Goal: Task Accomplishment & Management: Use online tool/utility

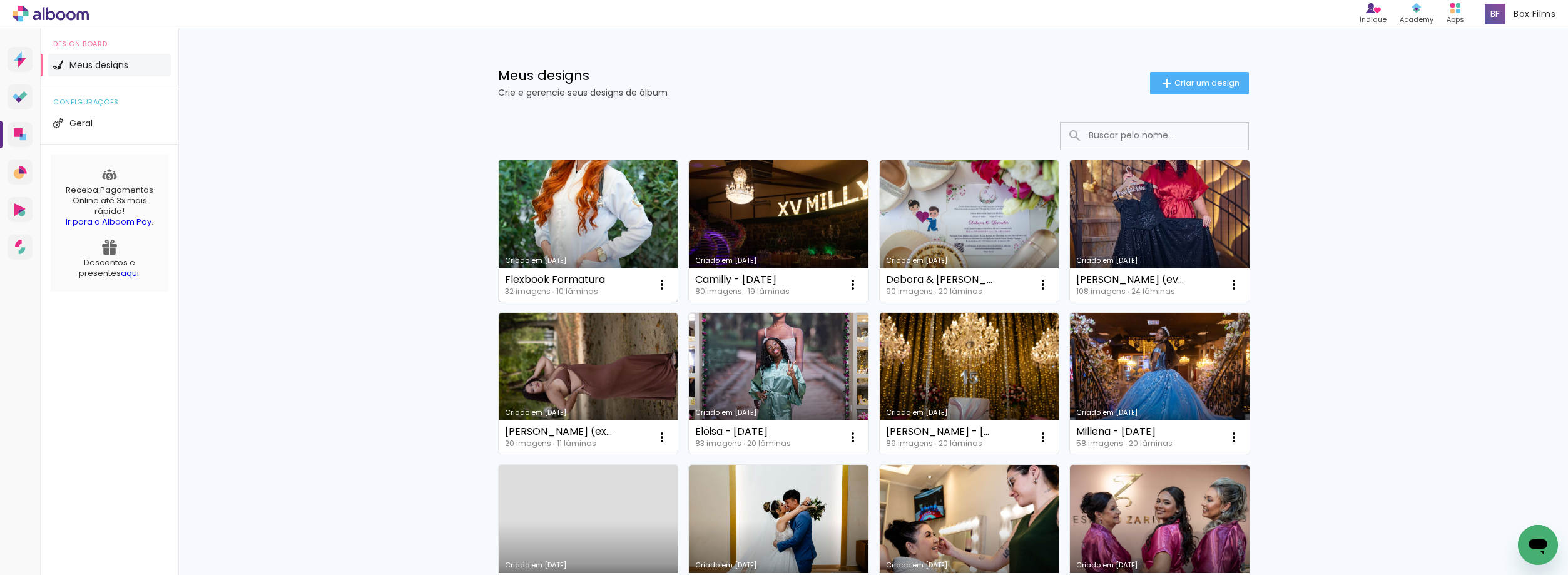
click at [574, 214] on link "Criado em 19/08/25" at bounding box center [588, 231] width 180 height 141
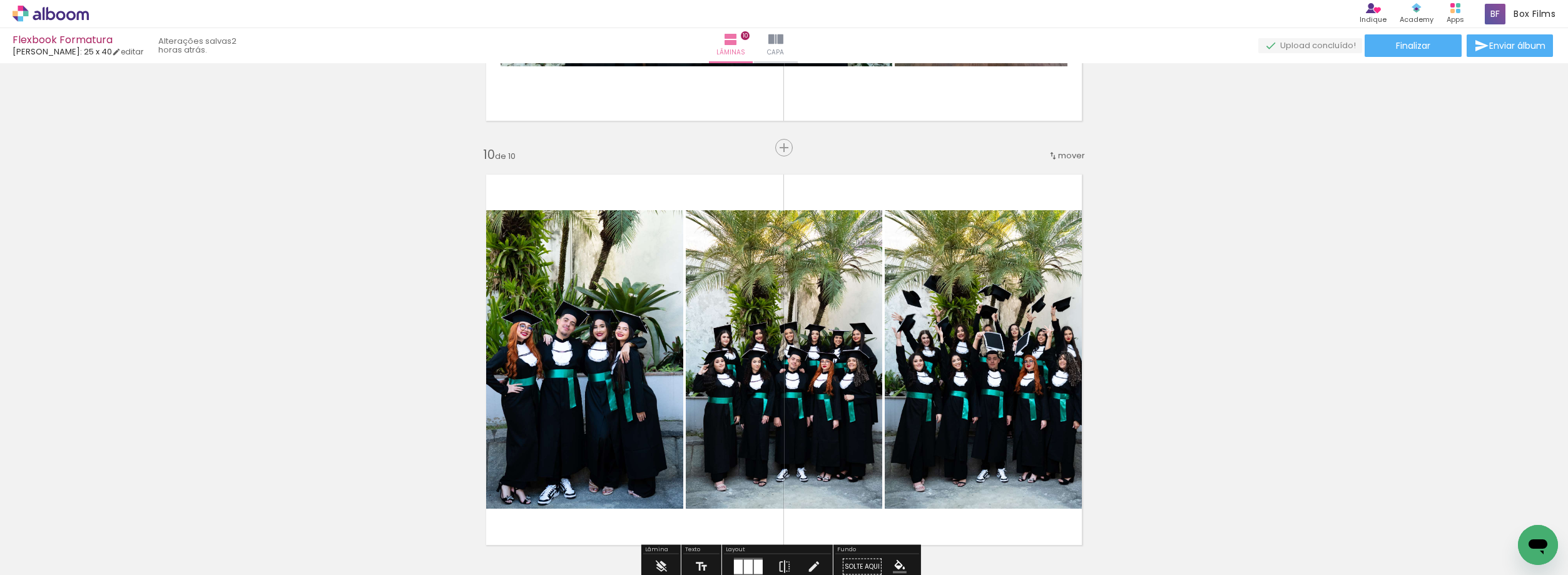
scroll to position [3879, 0]
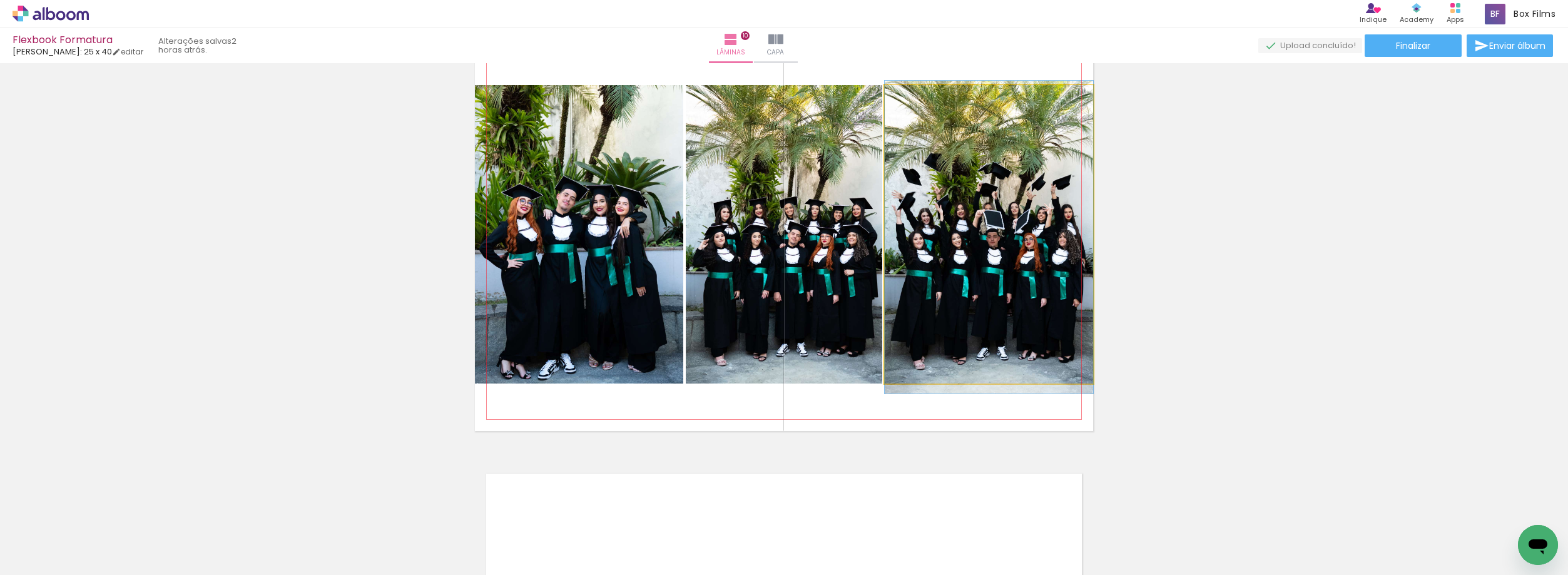
drag, startPoint x: 988, startPoint y: 244, endPoint x: 969, endPoint y: 247, distance: 19.2
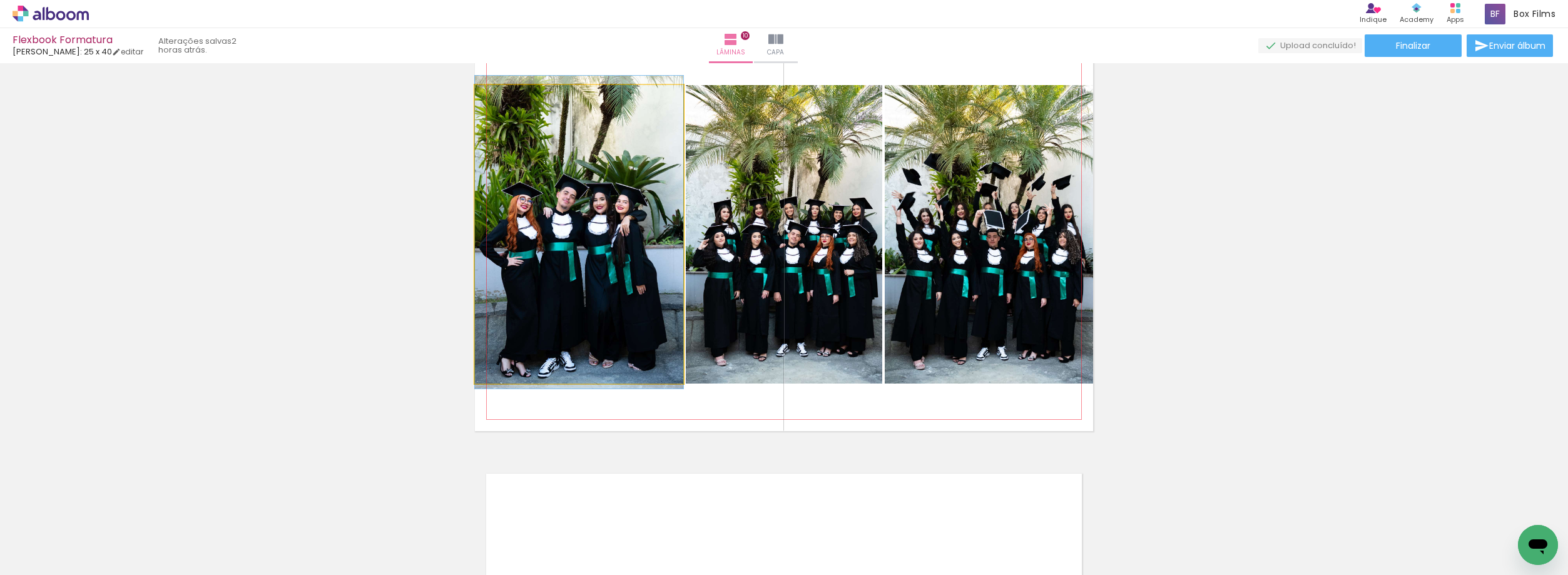
drag, startPoint x: 573, startPoint y: 280, endPoint x: 583, endPoint y: 278, distance: 10.2
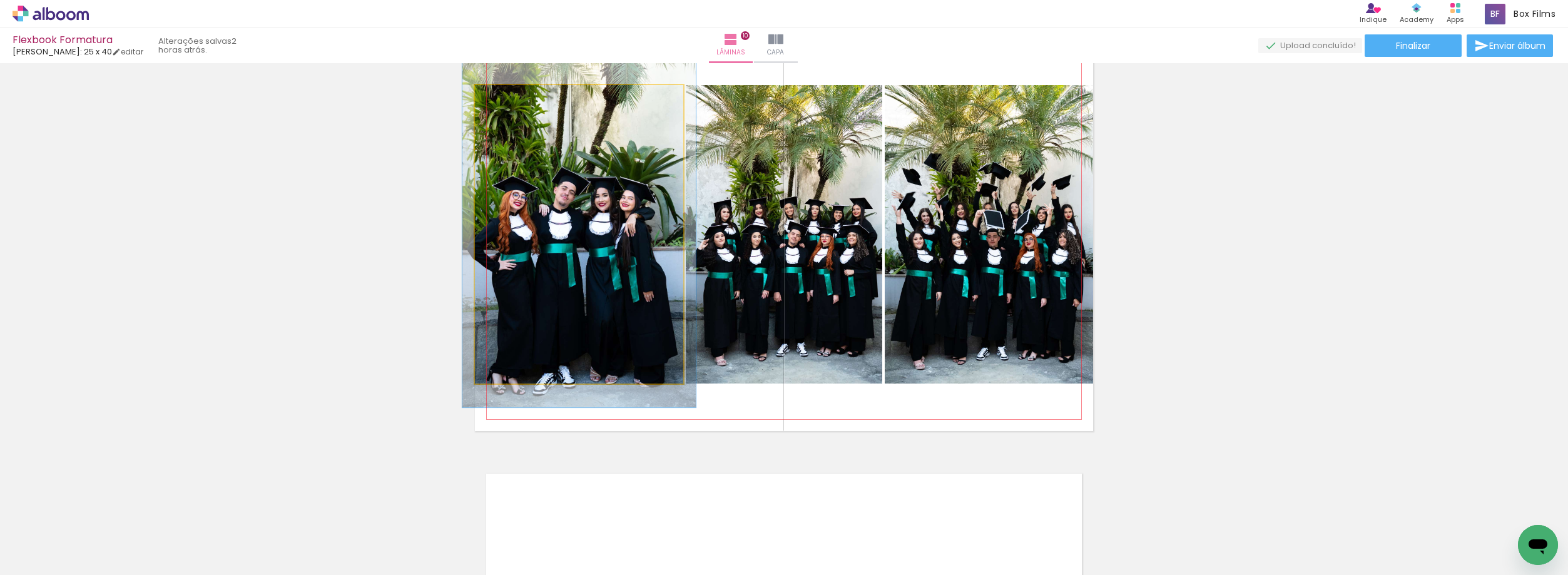
click at [512, 96] on div at bounding box center [509, 98] width 20 height 20
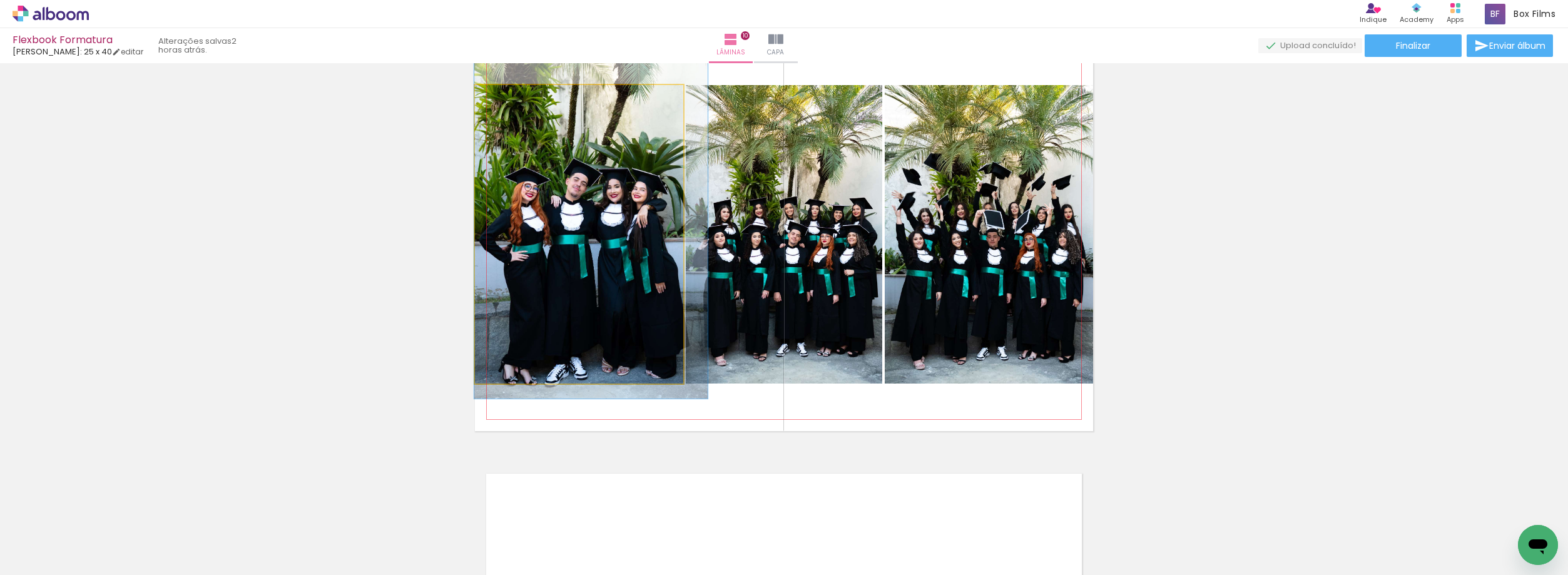
drag, startPoint x: 552, startPoint y: 214, endPoint x: 578, endPoint y: 205, distance: 27.5
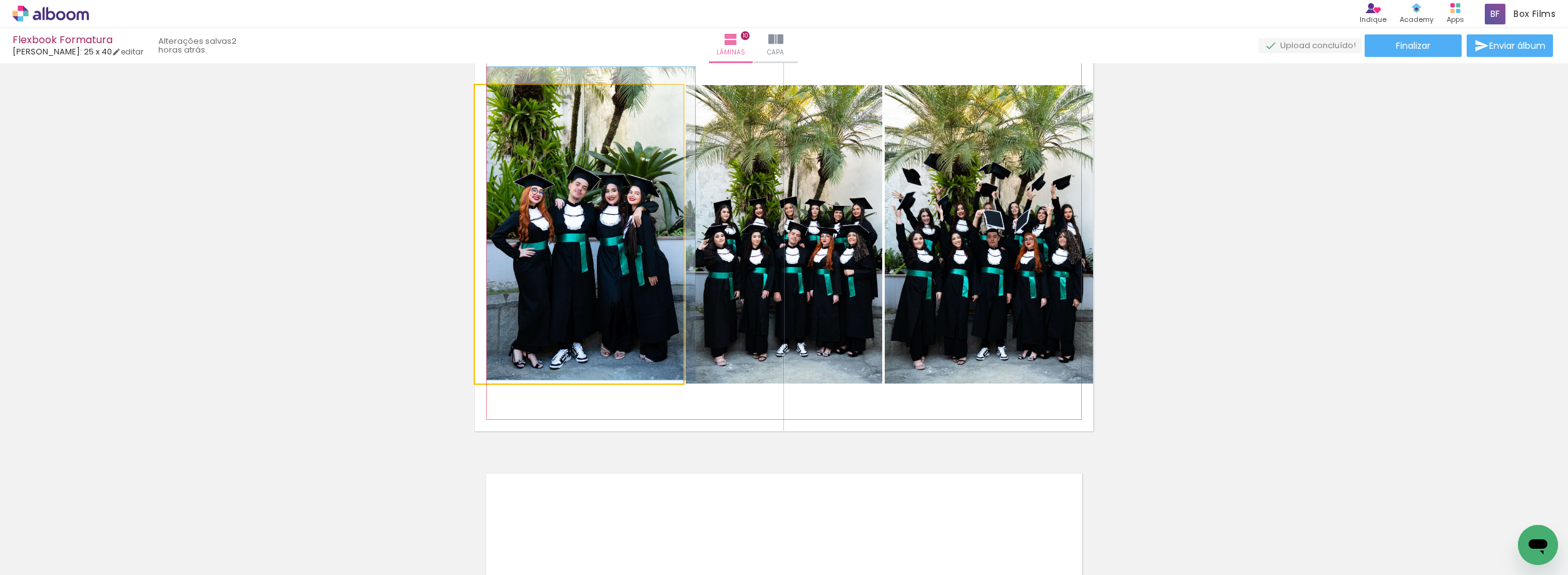
drag, startPoint x: 512, startPoint y: 100, endPoint x: 469, endPoint y: 113, distance: 44.9
type paper-slider "100"
click at [575, 255] on quentale-photo at bounding box center [579, 234] width 209 height 298
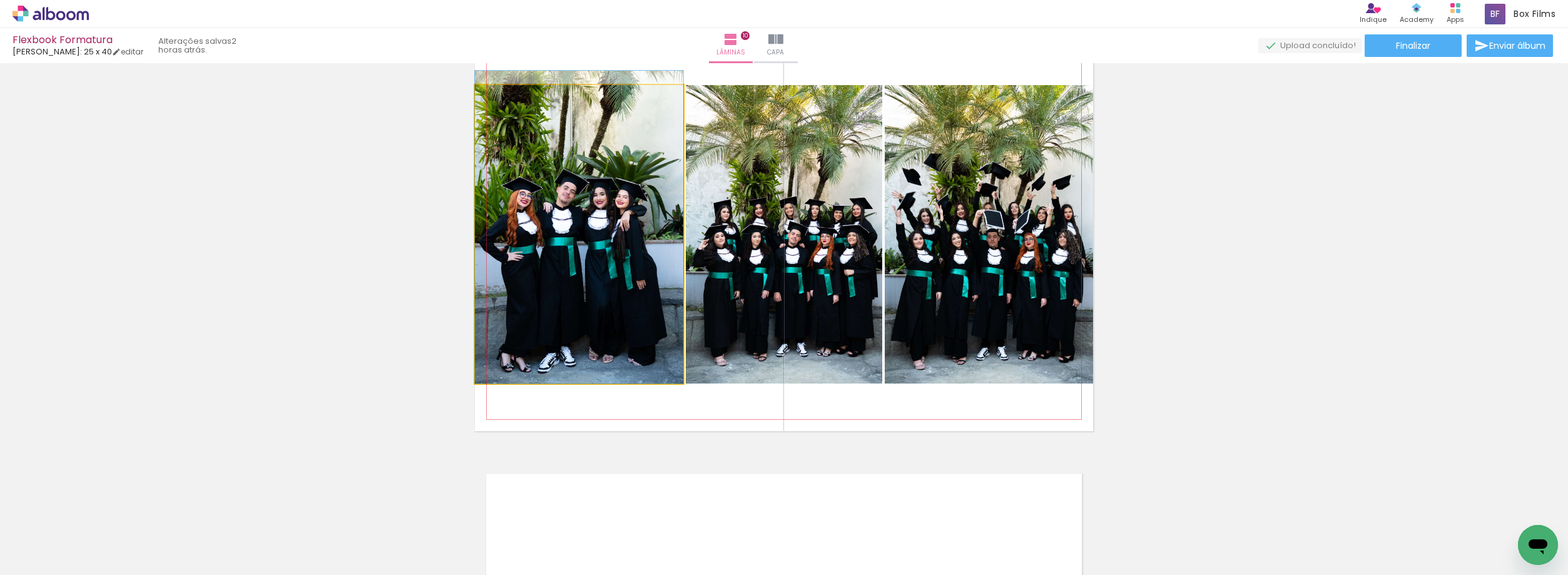
drag, startPoint x: 561, startPoint y: 248, endPoint x: 570, endPoint y: 248, distance: 9.0
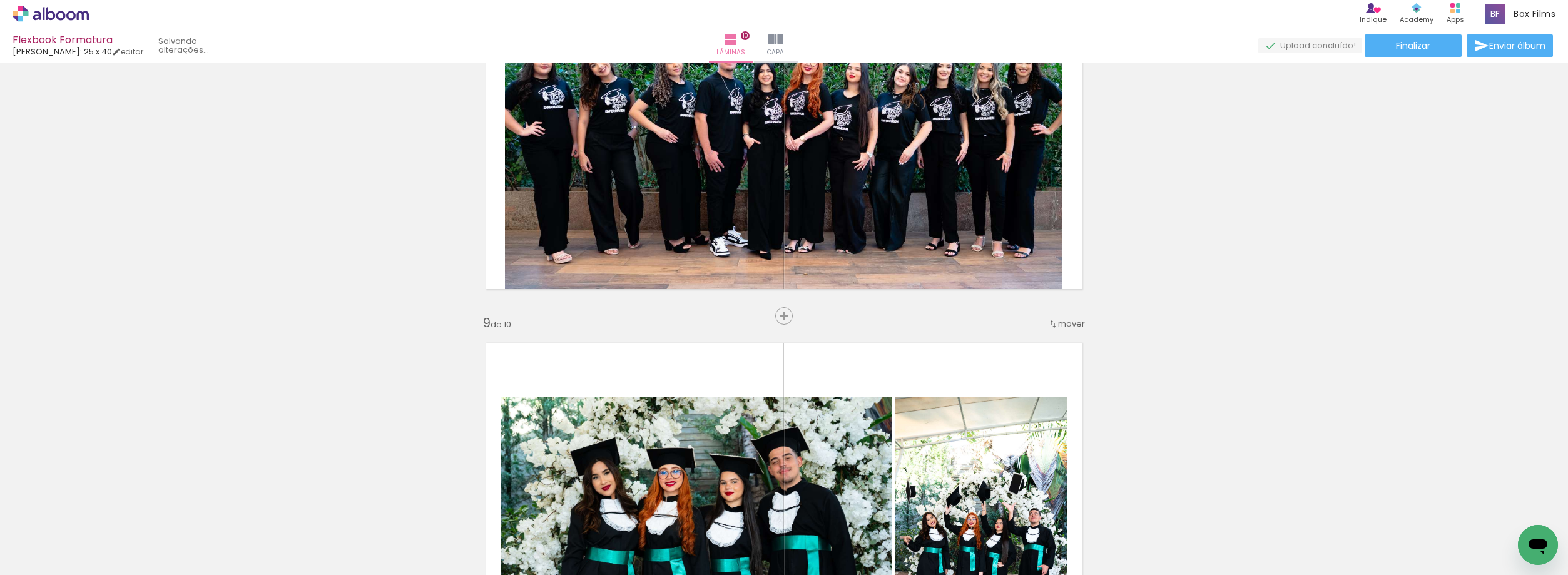
scroll to position [3030, 0]
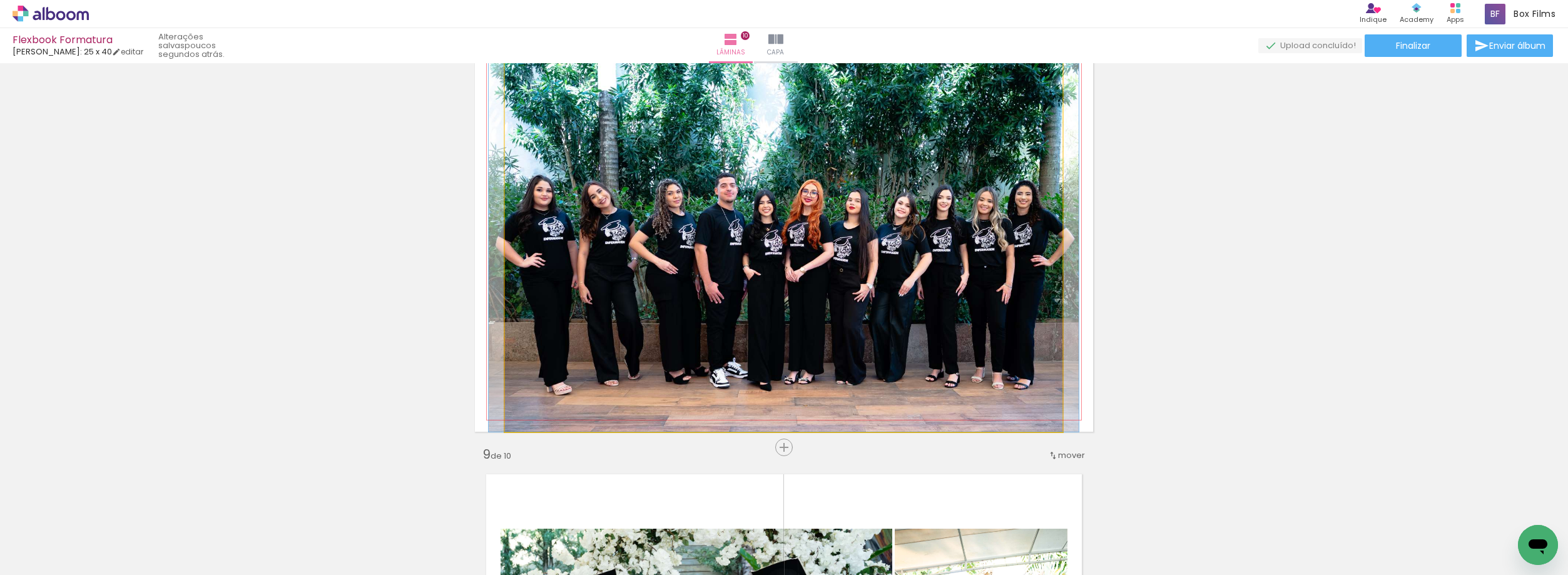
click at [697, 229] on quentale-photo at bounding box center [784, 235] width 557 height 393
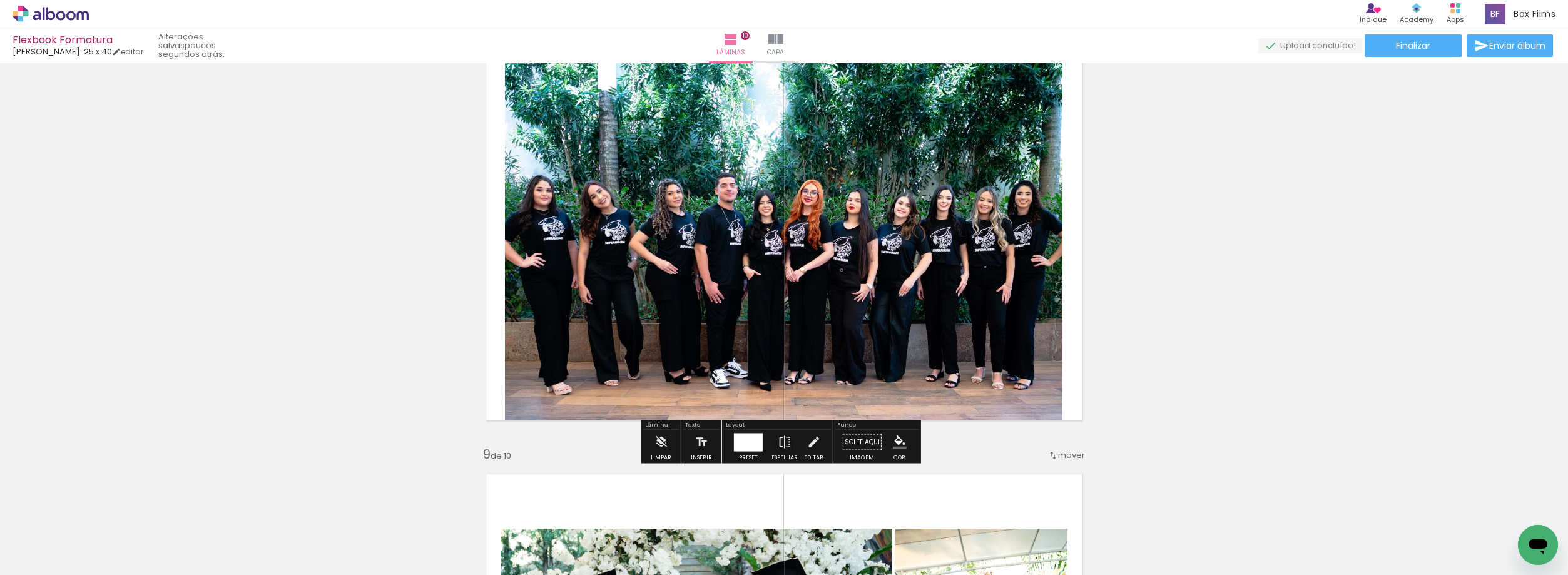
click at [714, 238] on quentale-photo at bounding box center [784, 235] width 557 height 393
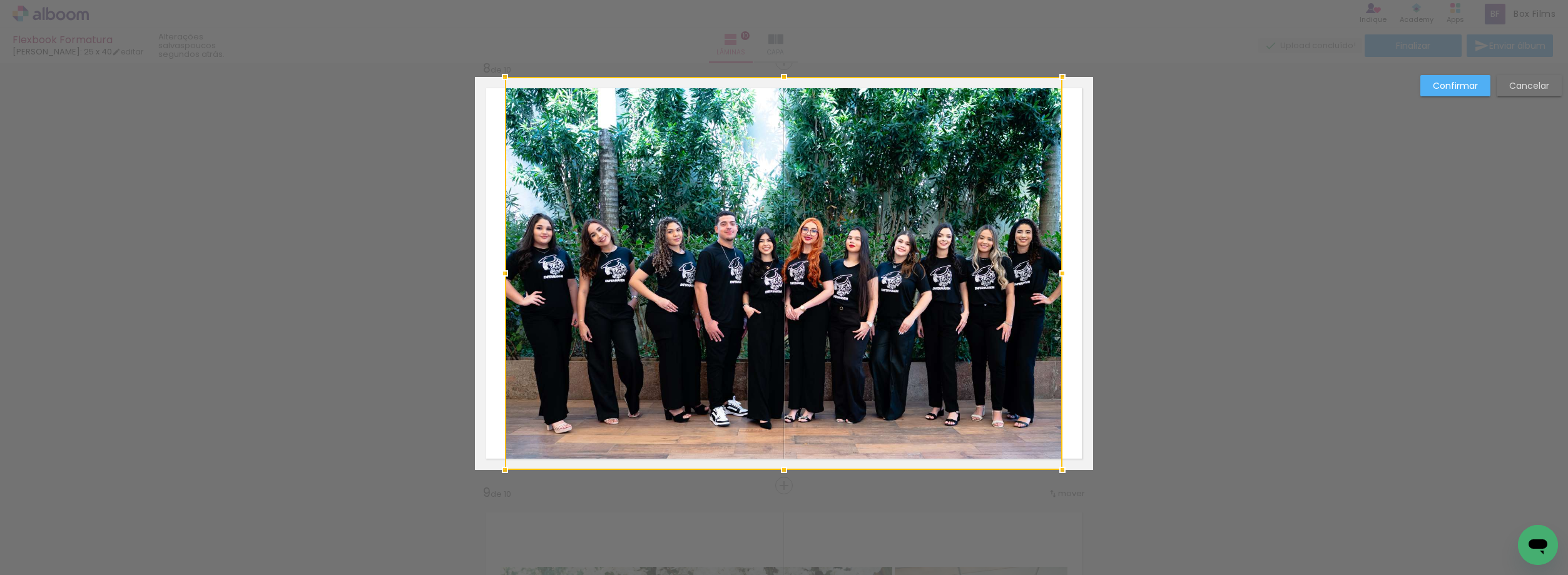
scroll to position [2985, 0]
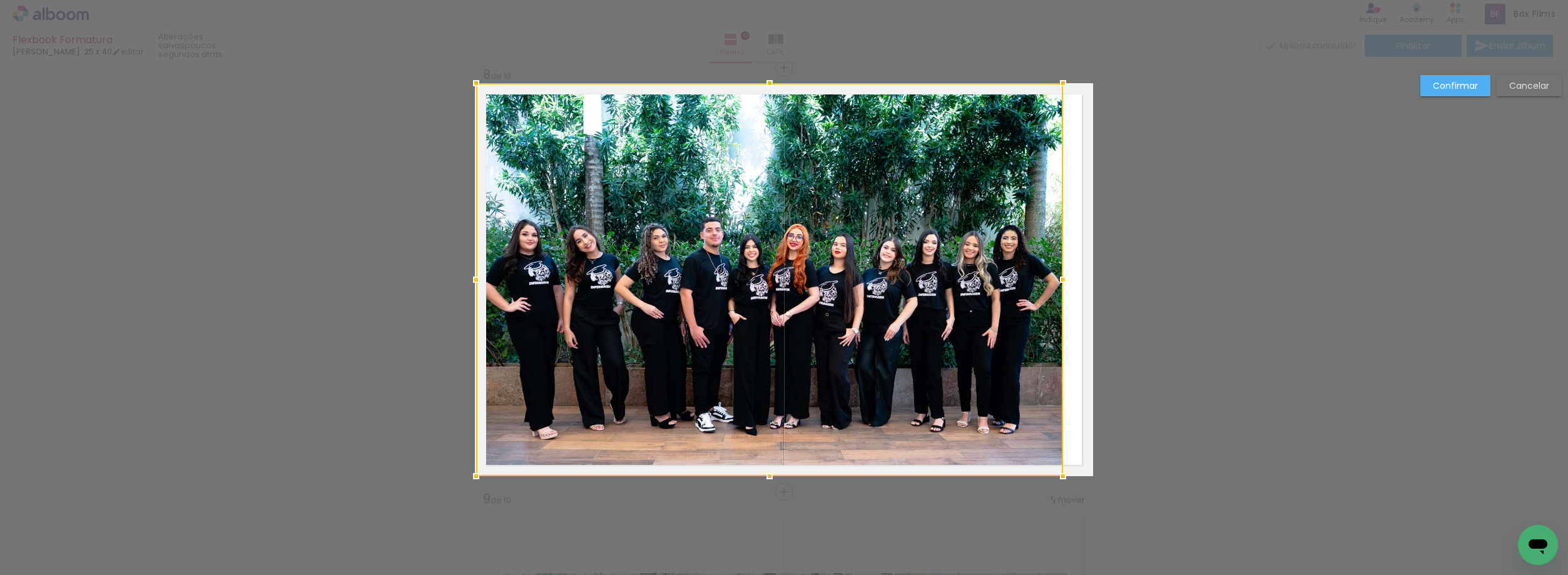
drag, startPoint x: 499, startPoint y: 280, endPoint x: 477, endPoint y: 282, distance: 22.1
click at [477, 282] on div at bounding box center [476, 280] width 25 height 25
click at [739, 302] on div at bounding box center [769, 279] width 587 height 392
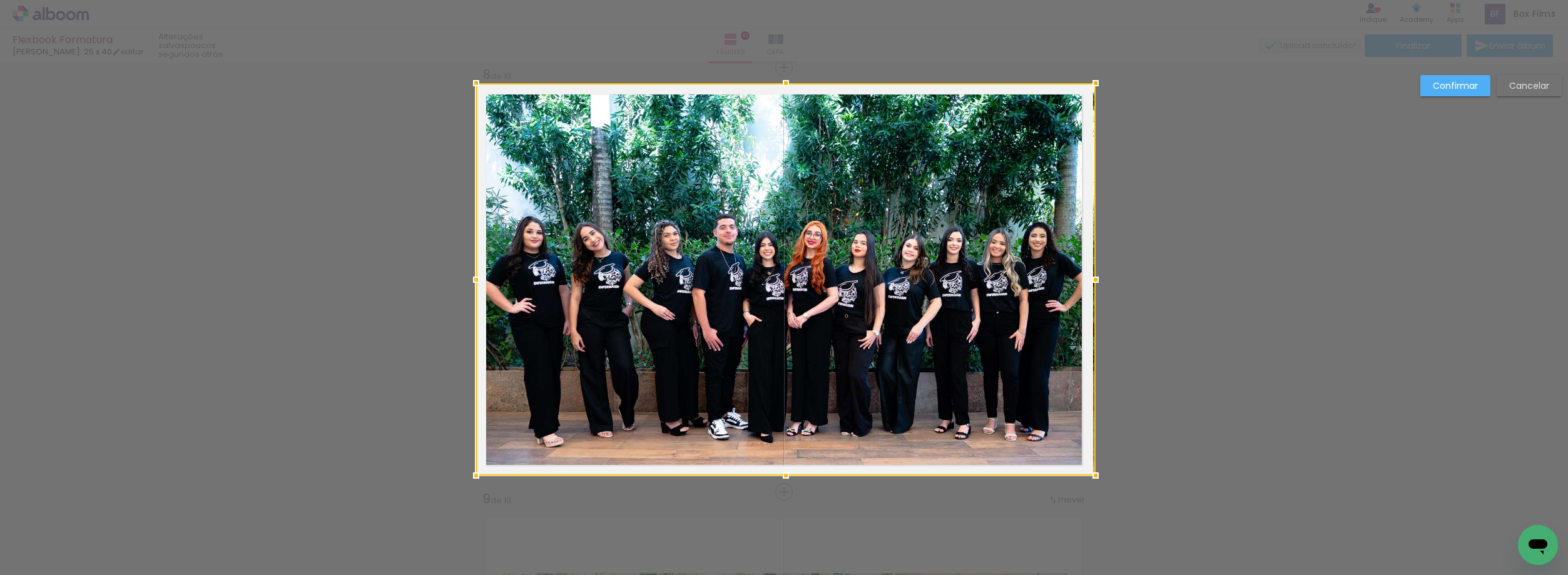
drag, startPoint x: 1063, startPoint y: 279, endPoint x: 1079, endPoint y: 279, distance: 16.0
click at [1083, 279] on div at bounding box center [1095, 280] width 25 height 25
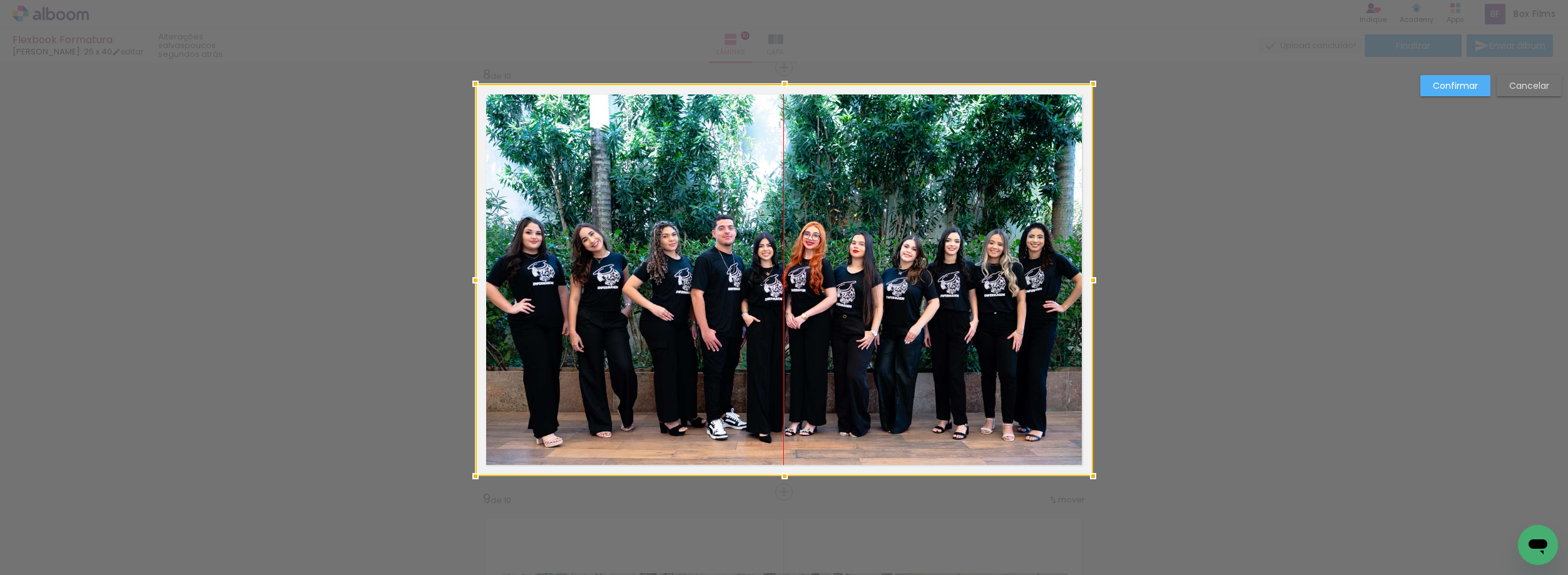
drag, startPoint x: 896, startPoint y: 323, endPoint x: 905, endPoint y: 320, distance: 9.5
click at [905, 320] on div at bounding box center [784, 280] width 617 height 392
drag, startPoint x: 772, startPoint y: 304, endPoint x: 788, endPoint y: 304, distance: 16.0
click at [788, 304] on div at bounding box center [784, 279] width 617 height 392
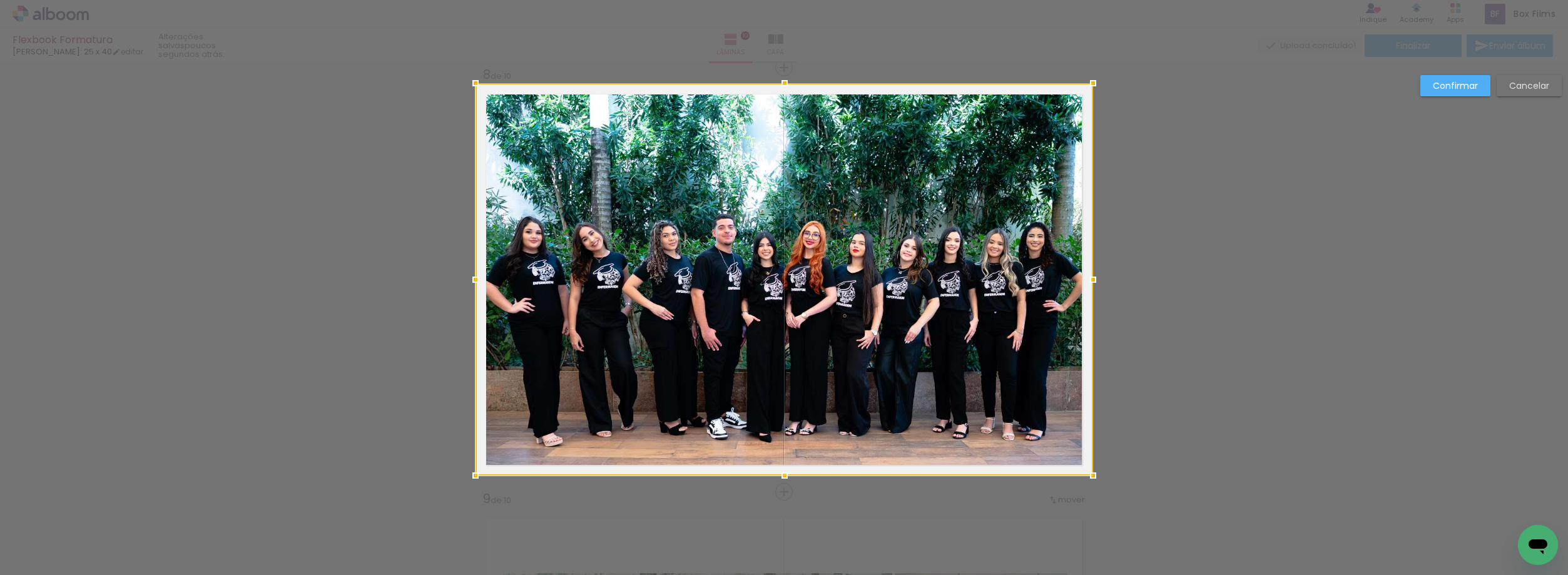
click at [0, 0] on slot "Confirmar" at bounding box center [0, 0] width 0 height 0
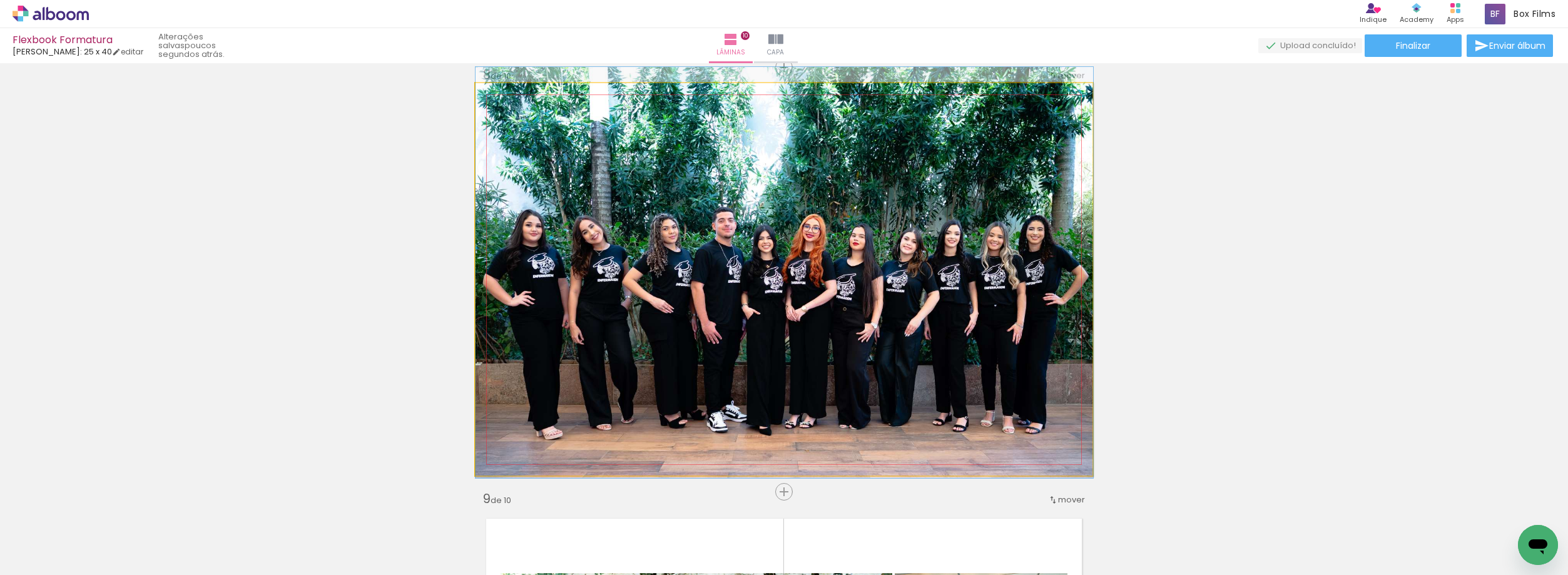
drag, startPoint x: 726, startPoint y: 316, endPoint x: 742, endPoint y: 309, distance: 17.5
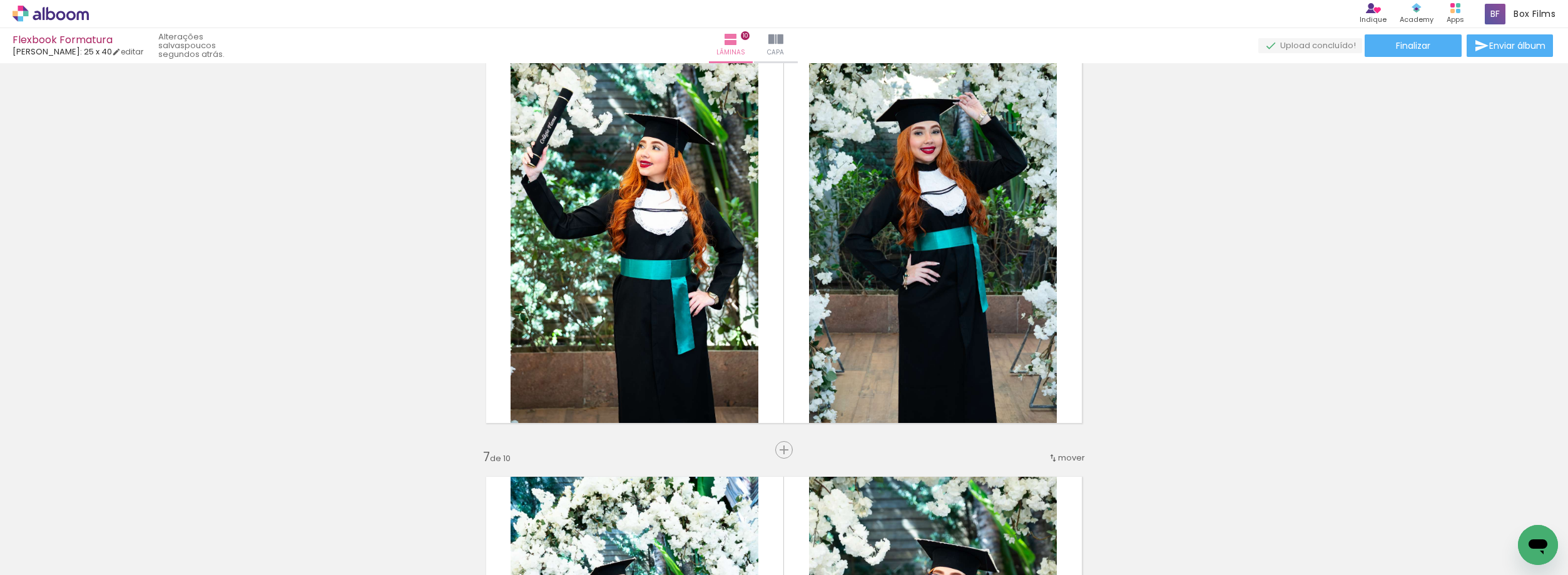
scroll to position [2172, 0]
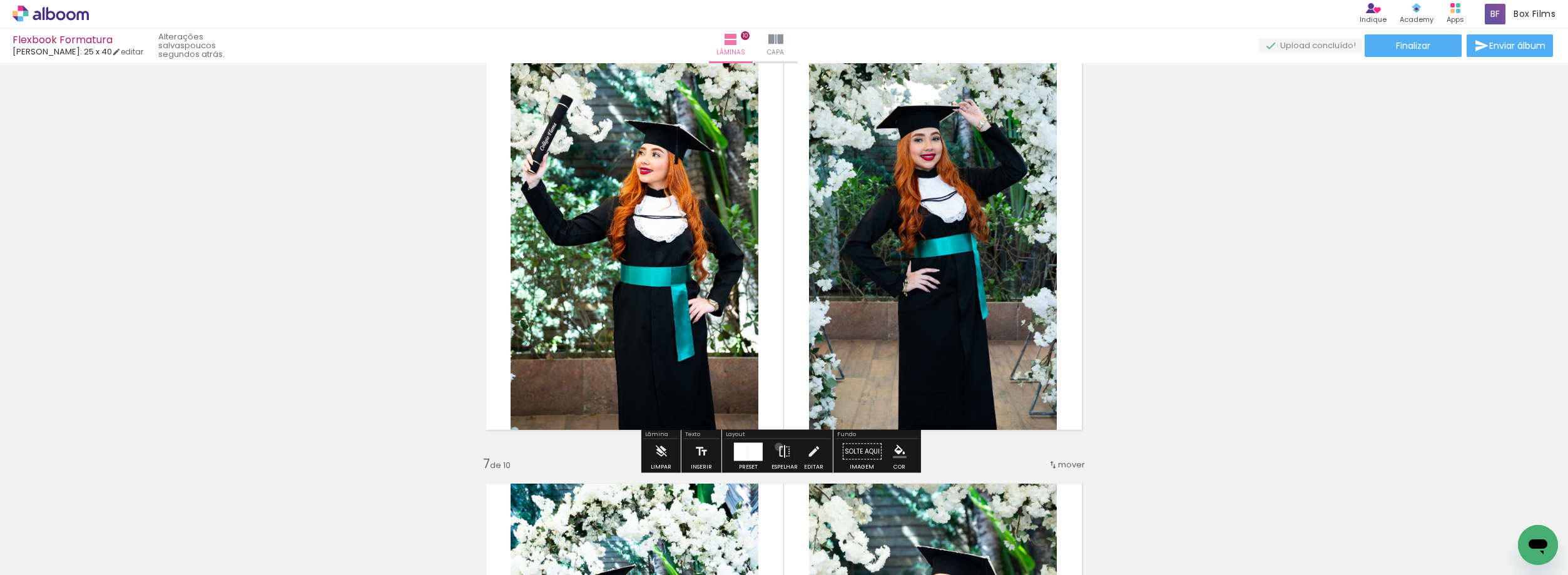
click at [778, 447] on iron-icon at bounding box center [784, 452] width 14 height 25
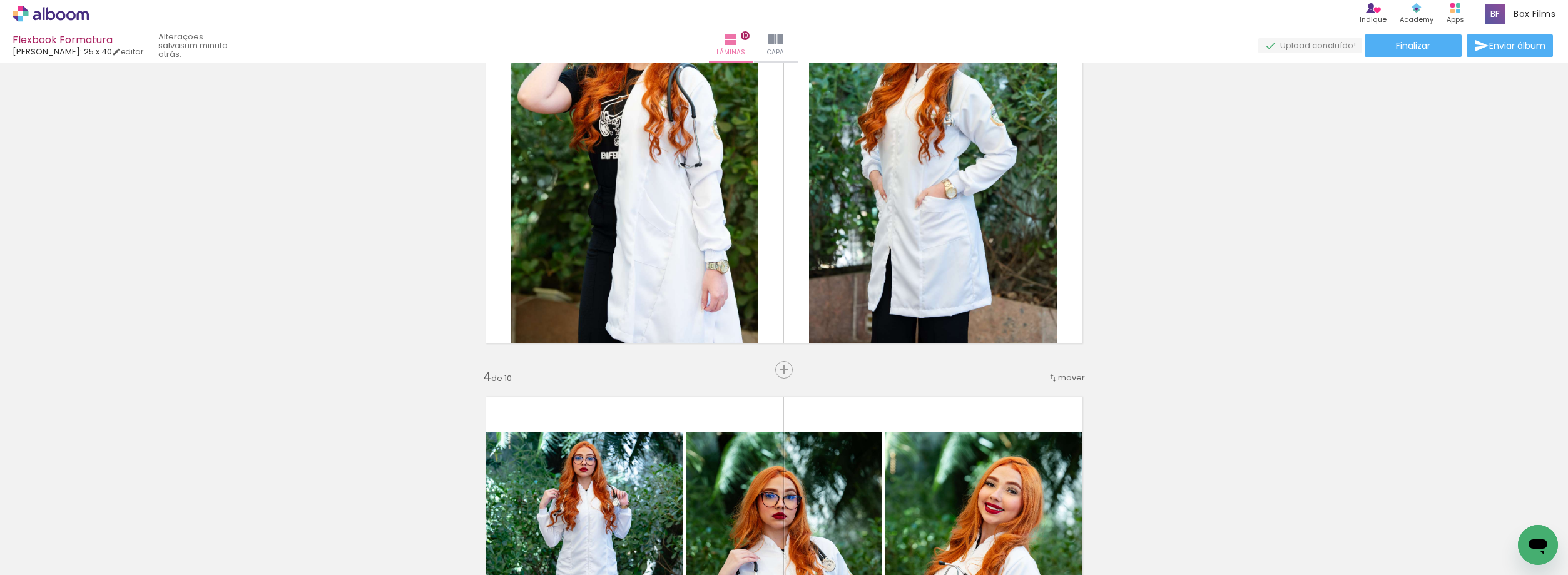
scroll to position [858, 0]
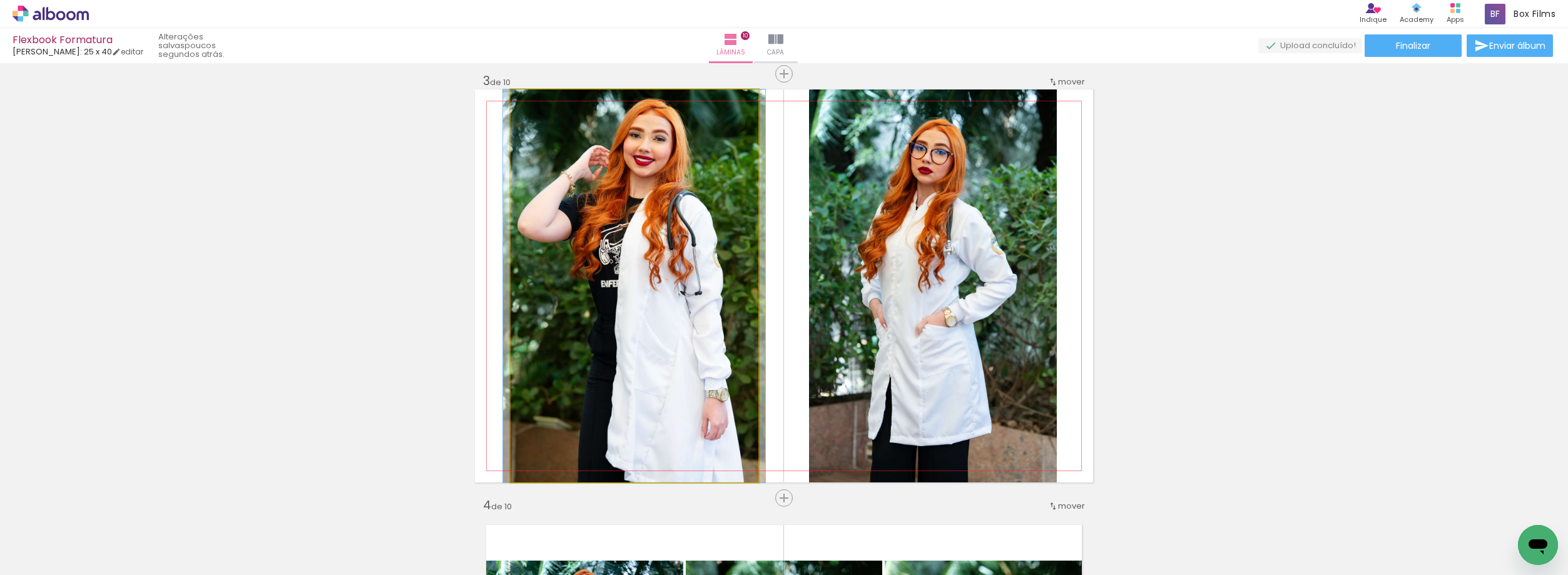
click at [562, 302] on quentale-photo at bounding box center [634, 286] width 248 height 393
click at [617, 317] on quentale-photo at bounding box center [634, 286] width 248 height 393
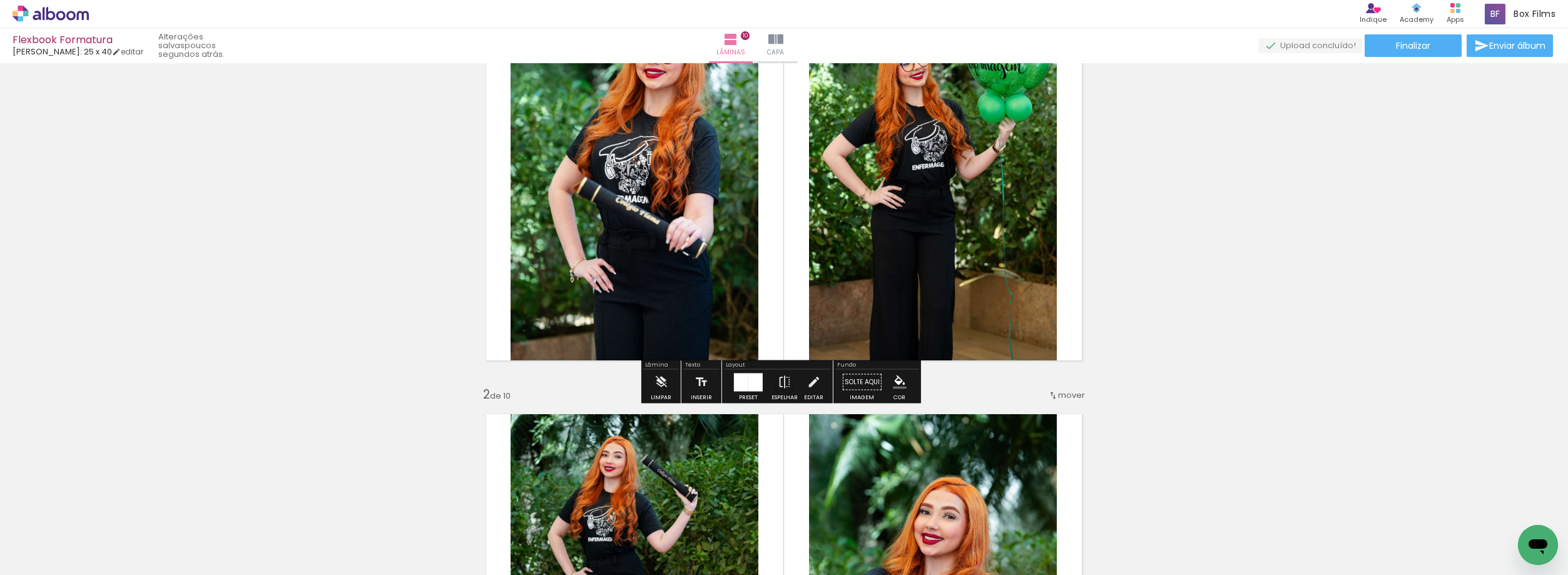
scroll to position [125, 0]
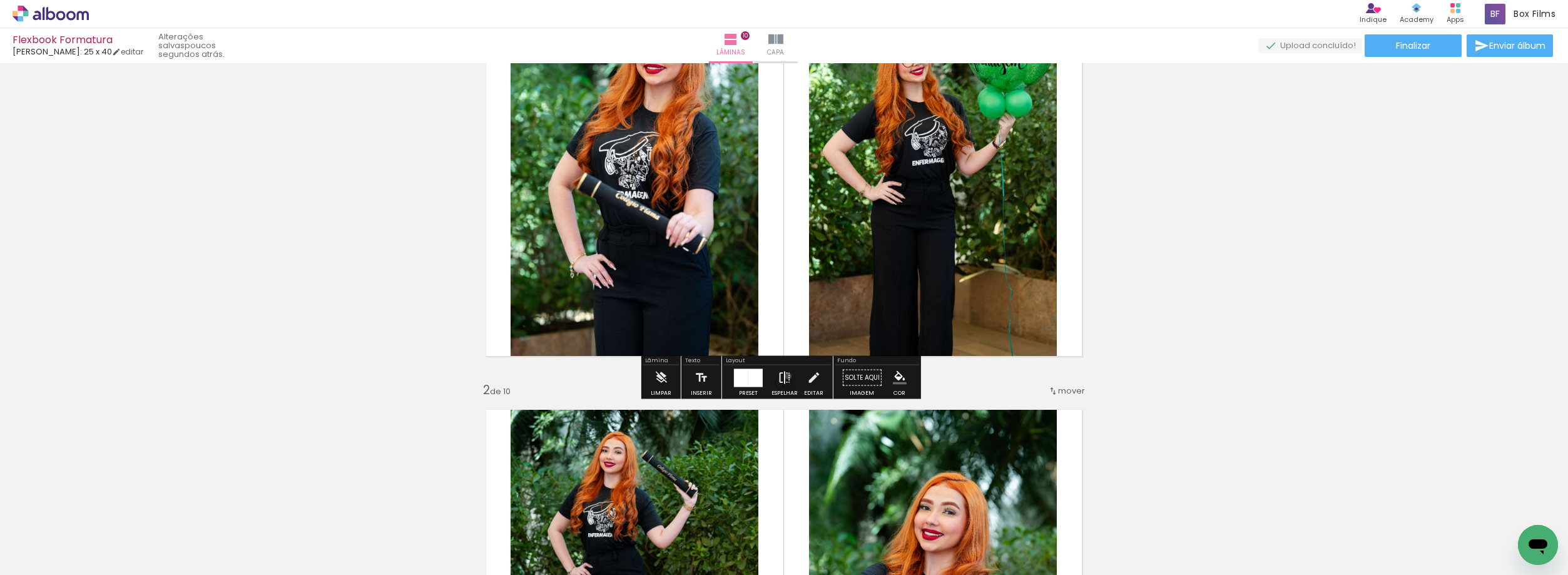
click at [785, 376] on iron-icon at bounding box center [784, 378] width 14 height 25
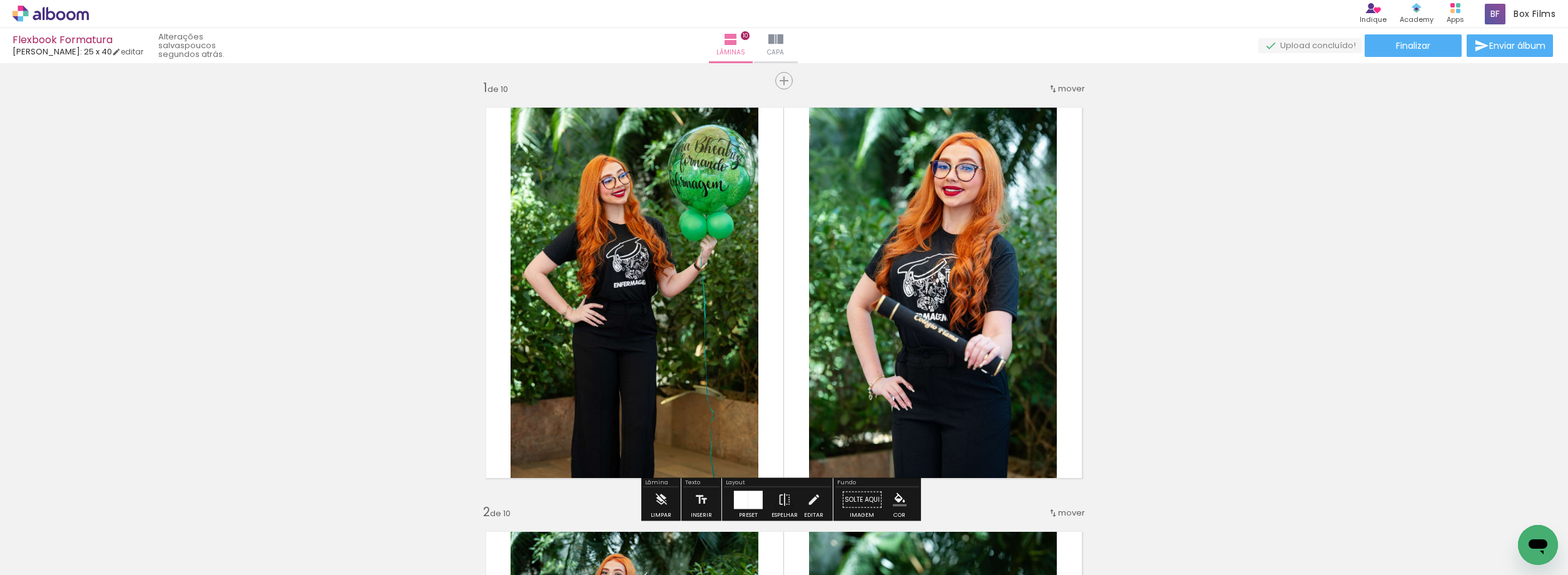
scroll to position [0, 0]
